Goal: Task Accomplishment & Management: Manage account settings

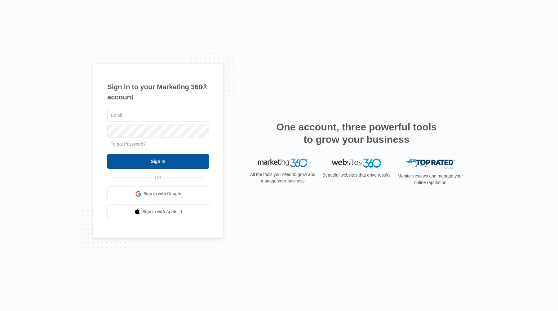
type input "[EMAIL_ADDRESS][DOMAIN_NAME]"
click at [140, 155] on input "Sign In" at bounding box center [158, 161] width 102 height 15
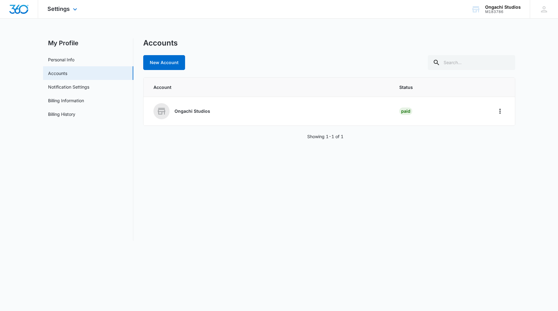
click at [19, 13] on img "Dashboard" at bounding box center [19, 9] width 20 height 9
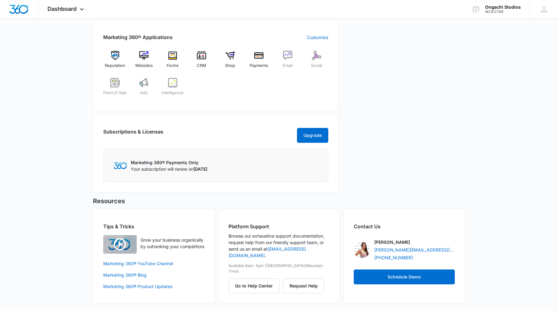
scroll to position [228, 0]
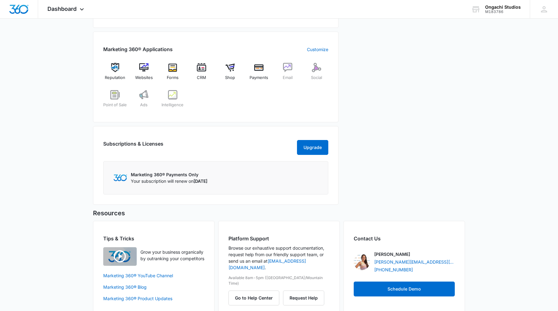
click at [255, 62] on div "Marketing 360® Applications Customize Reputation Websites Forms CRM Shop Paymen…" at bounding box center [215, 77] width 245 height 91
click at [258, 66] on img at bounding box center [258, 67] width 9 height 9
